Goal: Navigation & Orientation: Find specific page/section

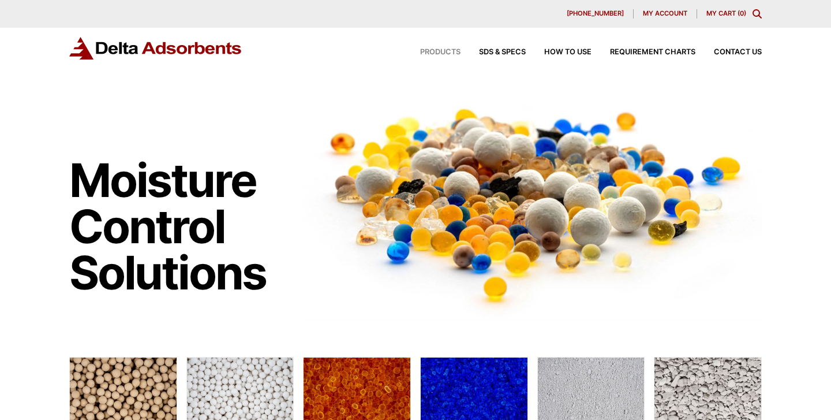
click at [436, 50] on span "Products" at bounding box center [440, 53] width 40 height 8
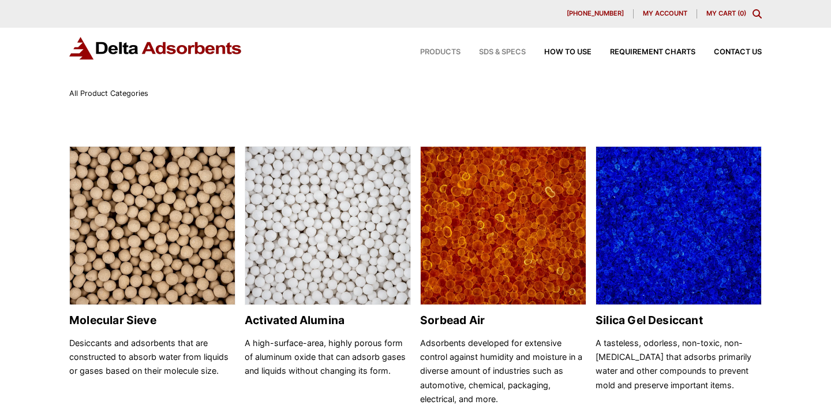
click at [498, 50] on span "SDS & SPECS" at bounding box center [502, 53] width 47 height 8
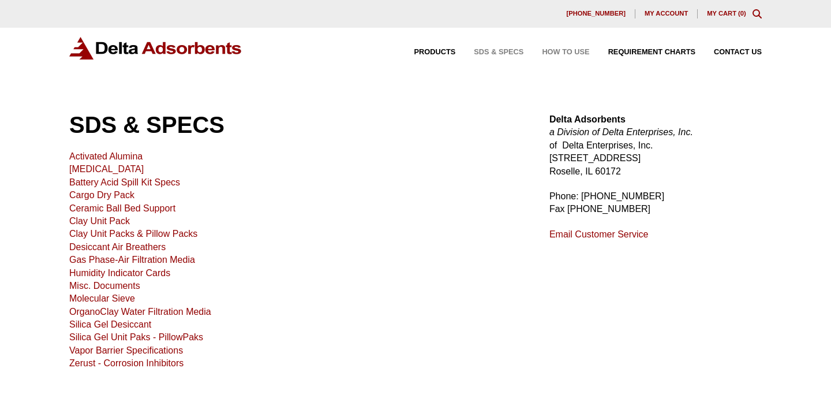
click at [570, 49] on span "How to Use" at bounding box center [565, 53] width 47 height 8
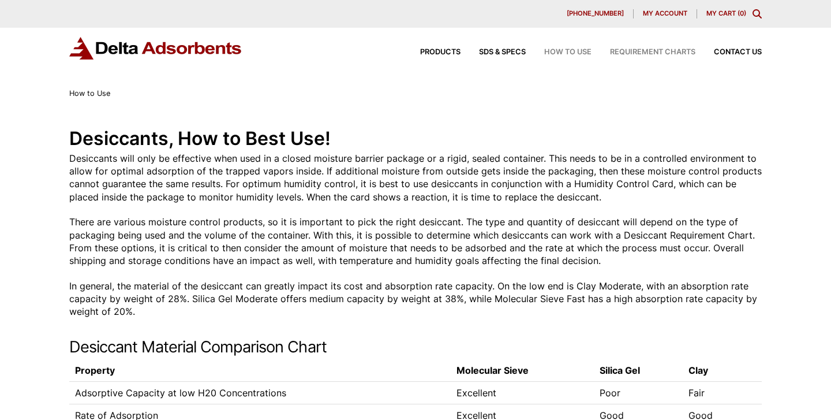
click at [632, 49] on span "Requirement Charts" at bounding box center [652, 53] width 85 height 8
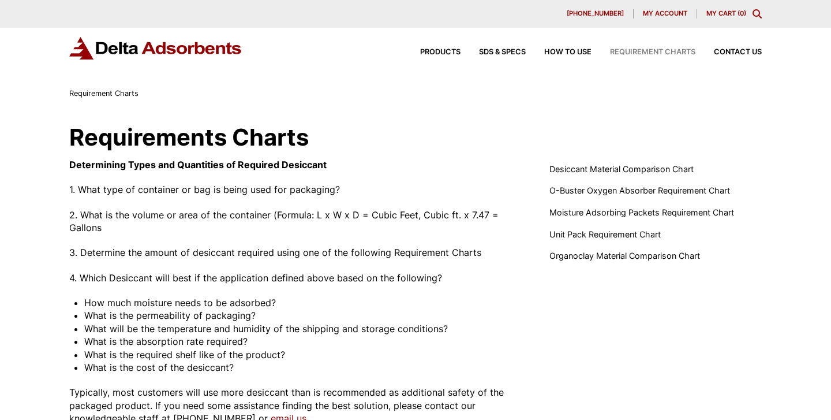
click at [438, 57] on div "Products SDS & SPECS How to Use Requirement Charts Contact Us" at bounding box center [582, 52] width 370 height 17
click at [440, 54] on span "Products" at bounding box center [440, 53] width 40 height 8
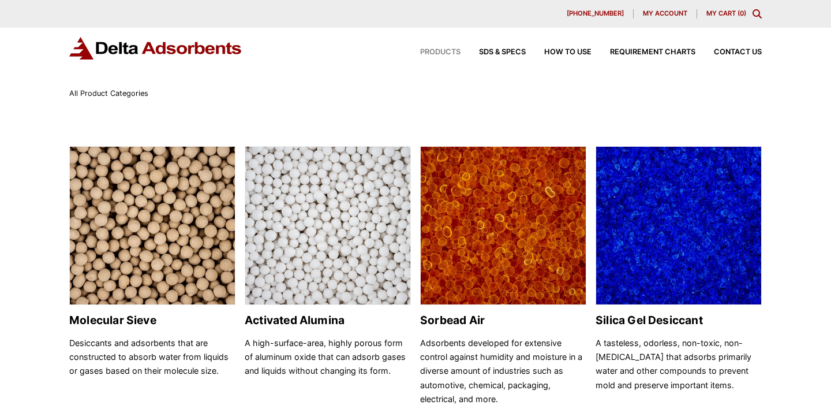
click at [202, 50] on img at bounding box center [155, 48] width 173 height 23
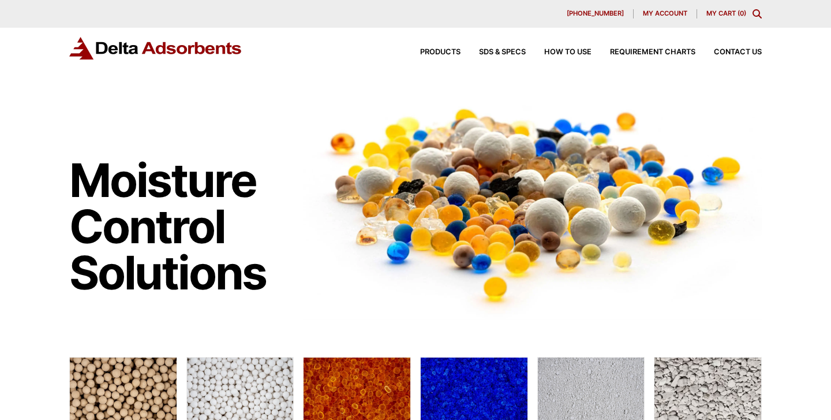
click at [655, 10] on span "My account" at bounding box center [665, 13] width 44 height 6
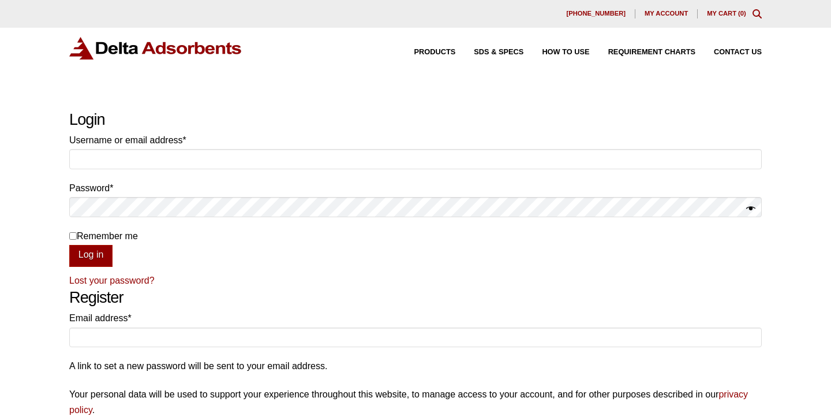
click at [184, 49] on img at bounding box center [155, 48] width 173 height 23
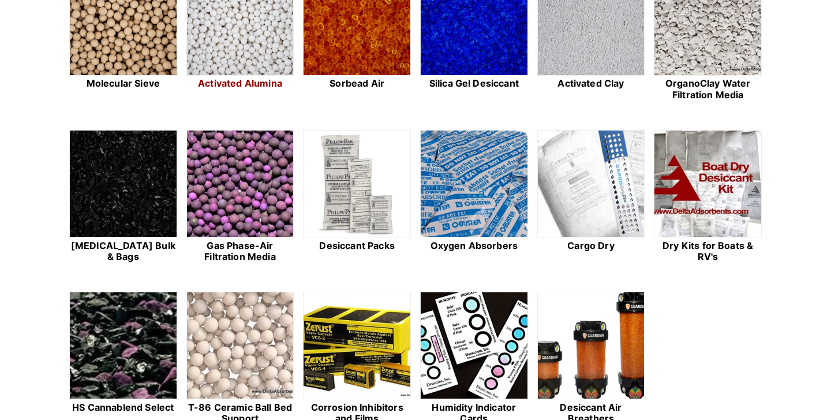
scroll to position [475, 0]
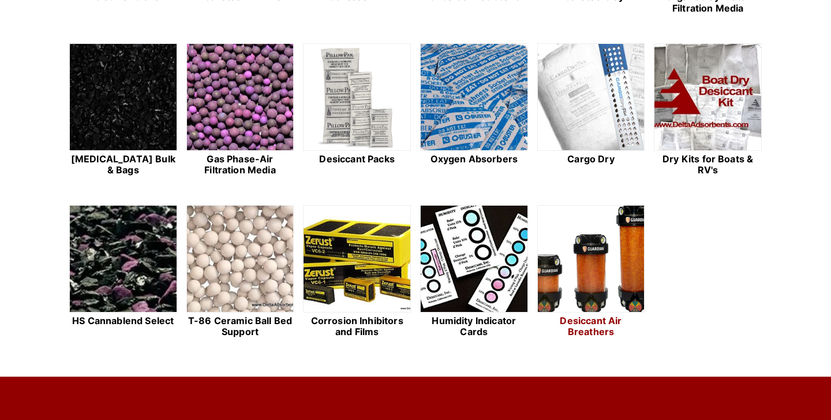
click at [597, 271] on img at bounding box center [591, 259] width 107 height 107
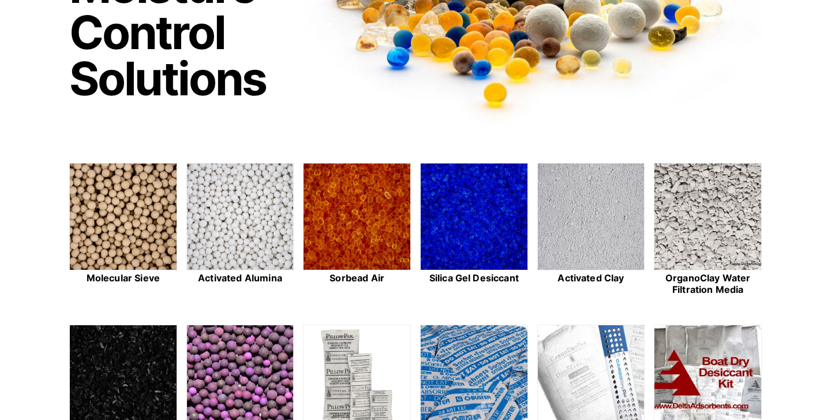
scroll to position [185, 0]
